Goal: Check status

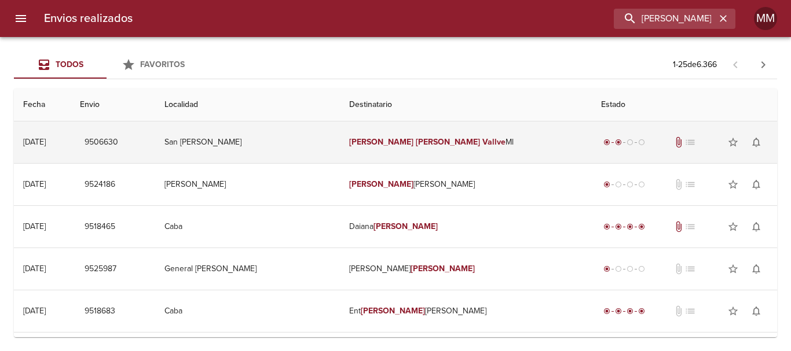
click at [118, 145] on span "9506630" at bounding box center [102, 142] width 34 height 14
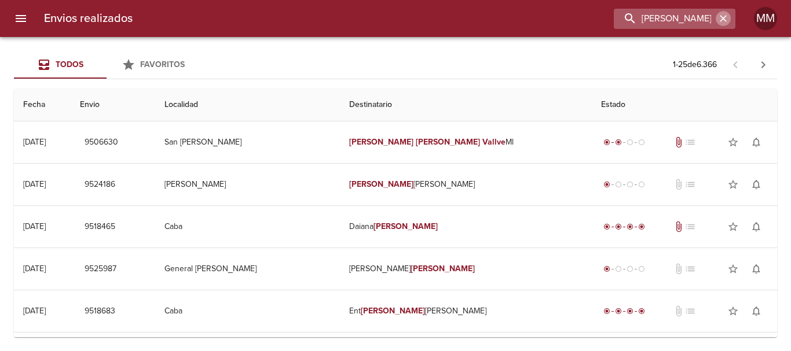
click at [724, 20] on icon "button" at bounding box center [723, 19] width 12 height 12
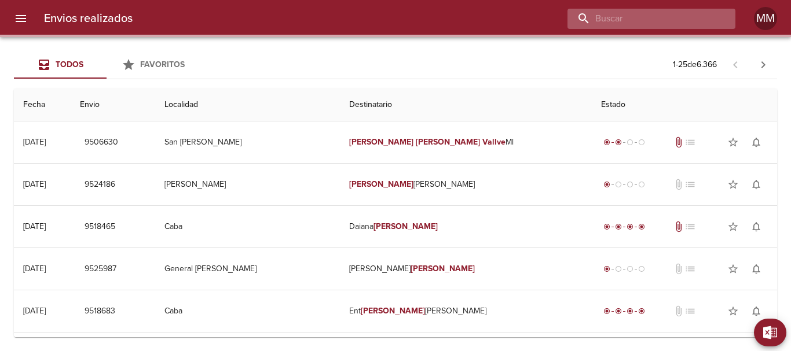
paste input "[PERSON_NAME] [PERSON_NAME]"
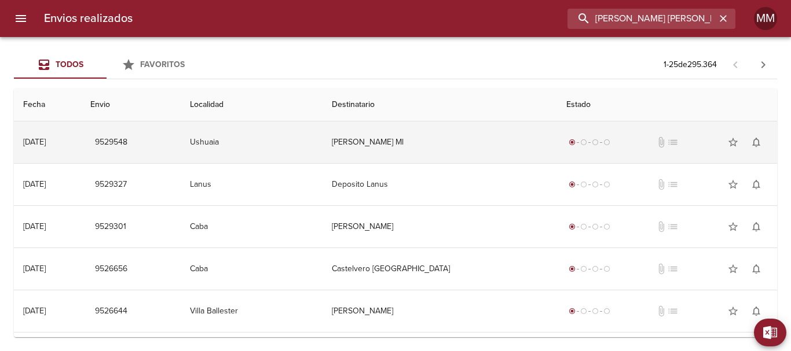
scroll to position [0, 17]
type input "[PERSON_NAME] [PERSON_NAME]"
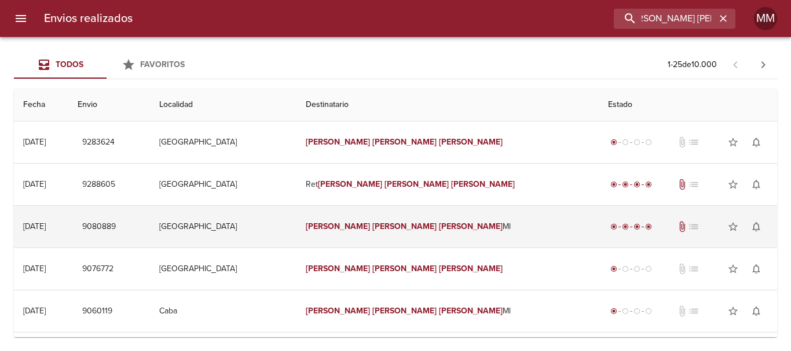
click at [488, 219] on td "[PERSON_NAME] [PERSON_NAME]" at bounding box center [447, 227] width 302 height 42
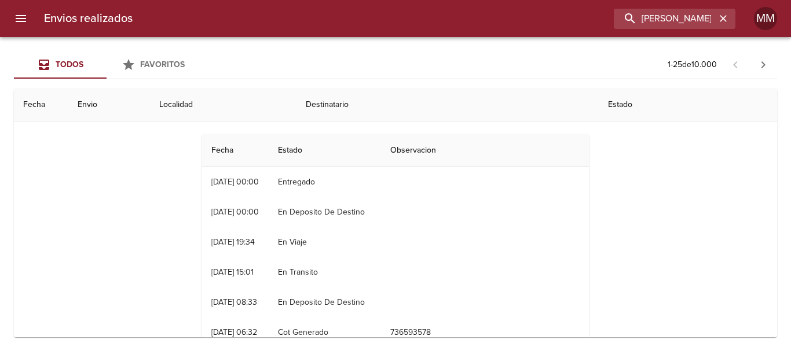
scroll to position [116, 0]
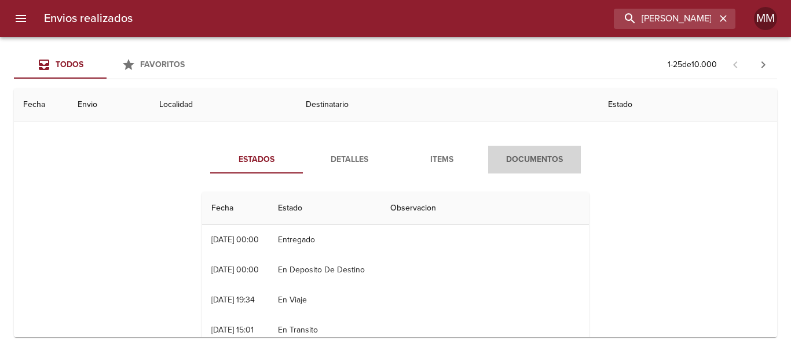
click at [519, 156] on span "Documentos" at bounding box center [534, 160] width 79 height 14
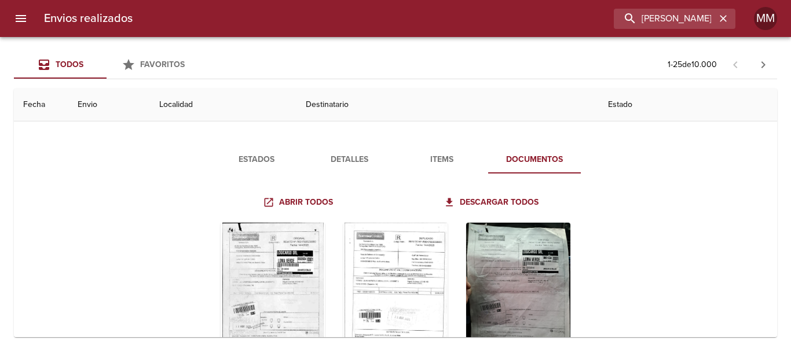
scroll to position [174, 0]
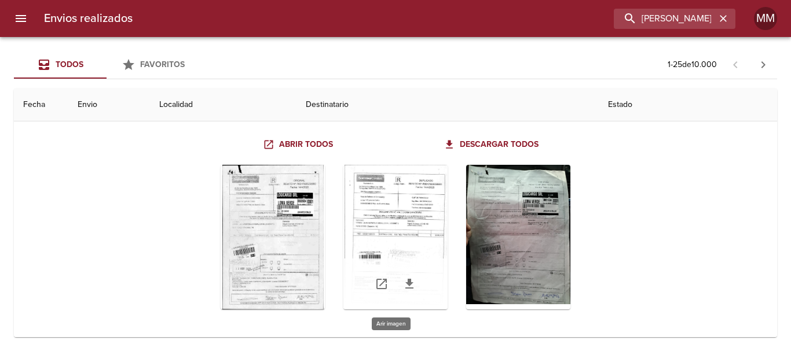
click at [379, 203] on div "Tabla de envíos del cliente" at bounding box center [395, 237] width 104 height 145
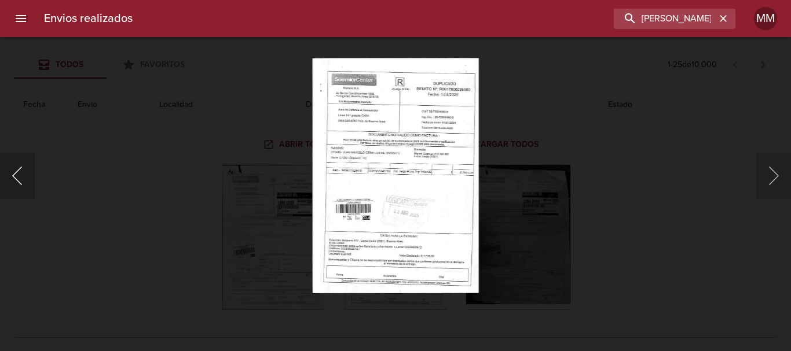
click at [26, 176] on button "Anterior" at bounding box center [17, 176] width 35 height 46
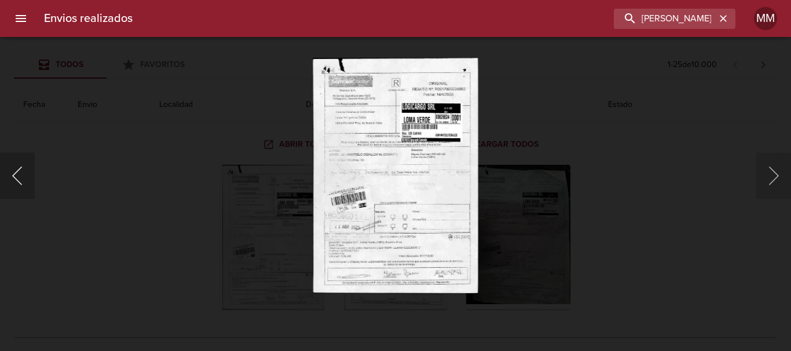
click at [32, 164] on button "Anterior" at bounding box center [17, 176] width 35 height 46
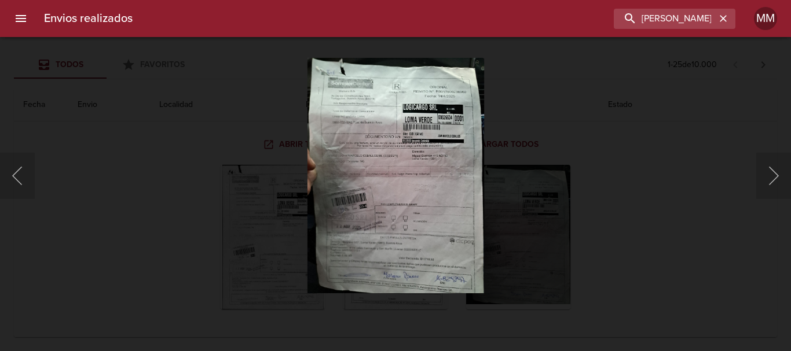
click at [135, 148] on div "Lightbox" at bounding box center [395, 175] width 791 height 351
